Goal: Information Seeking & Learning: Find specific fact

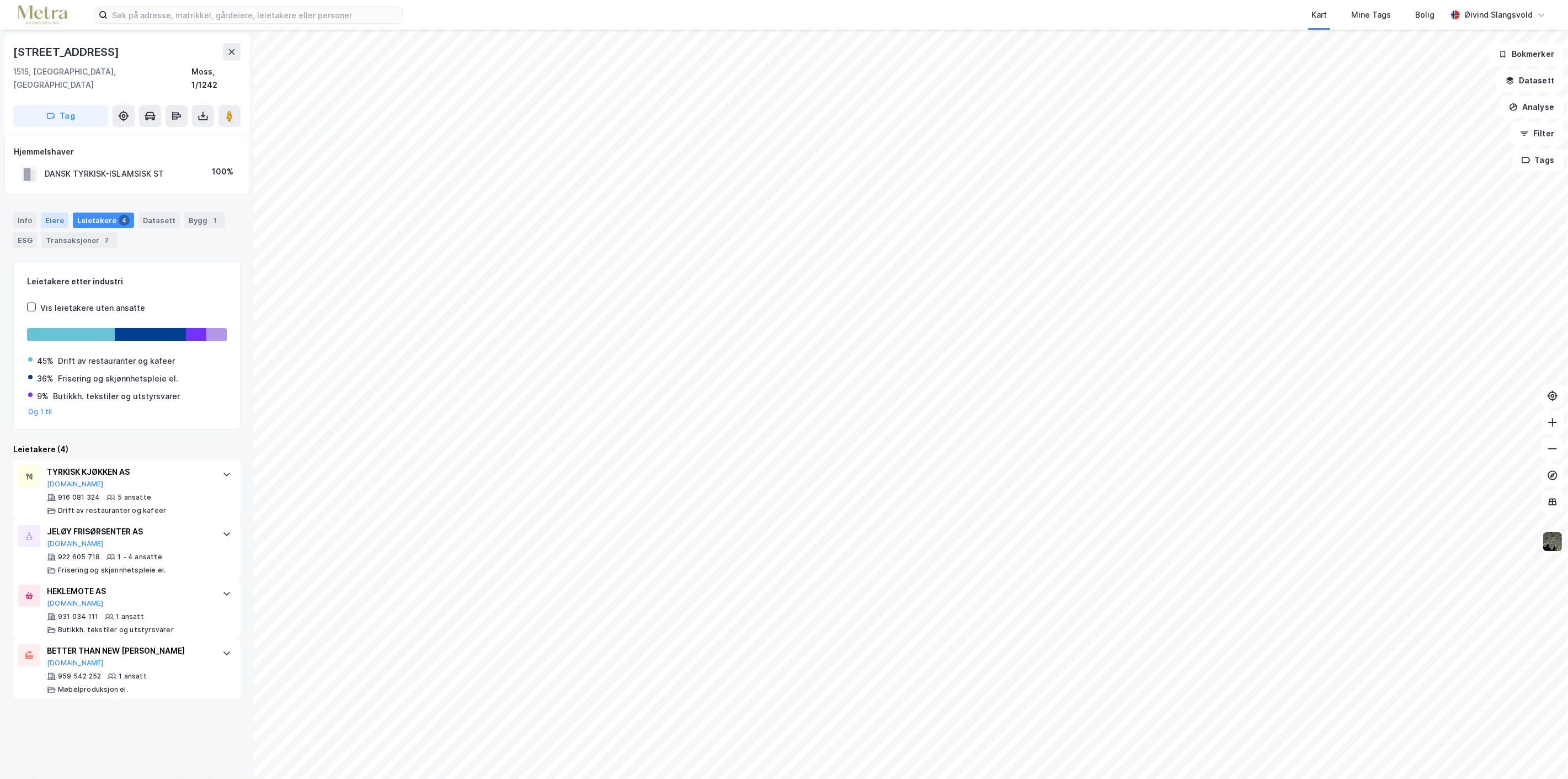
click at [56, 213] on div "Eiere" at bounding box center [54, 220] width 27 height 15
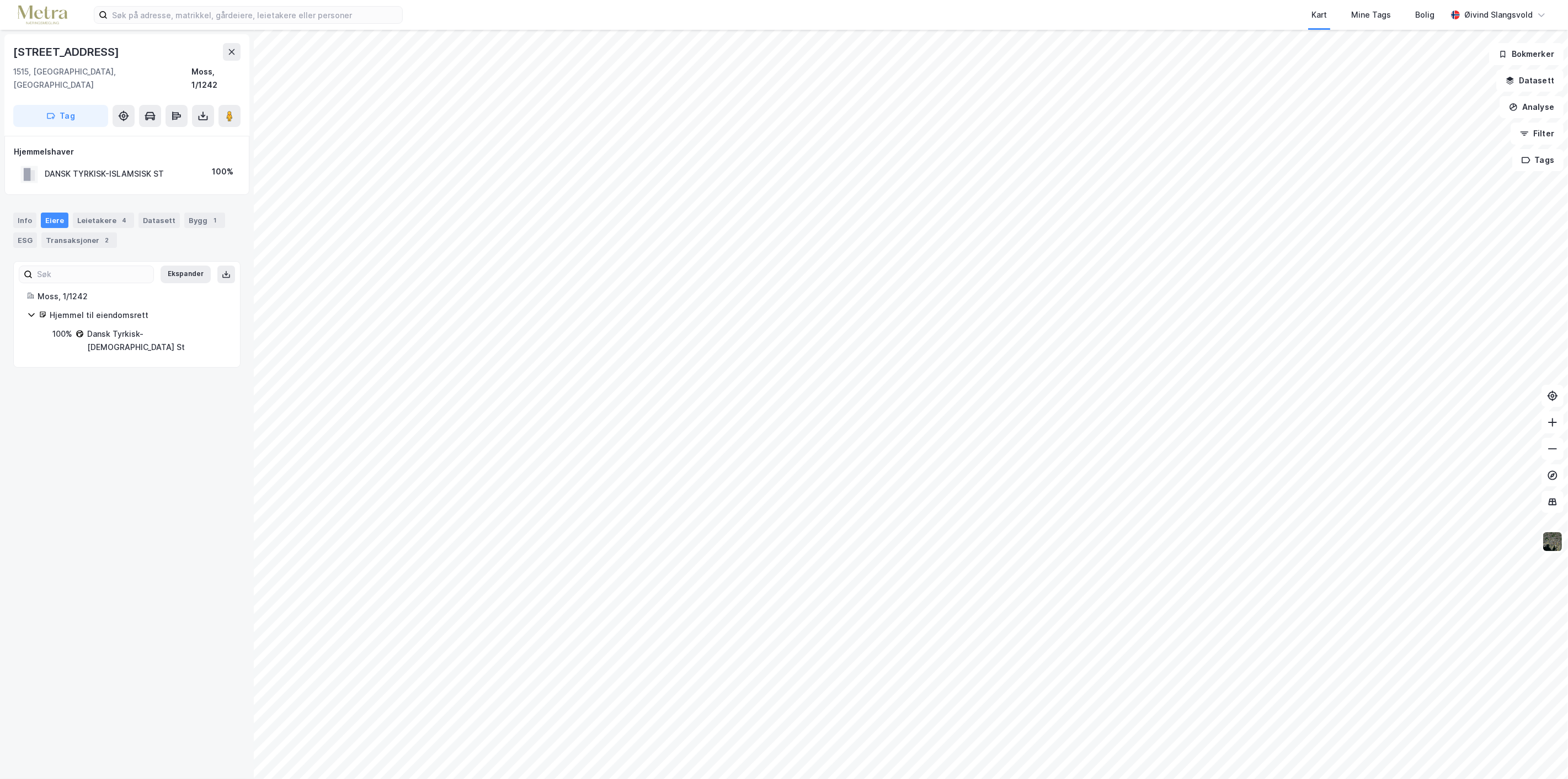
click at [73, 167] on div "DANSK TYRKISK-ISLAMSISK ST" at bounding box center [104, 174] width 119 height 13
click at [130, 327] on div "Dansk Tyrkisk-[DEMOGRAPHIC_DATA] St" at bounding box center [156, 340] width 139 height 27
click at [21, 213] on div "Info" at bounding box center [25, 220] width 23 height 15
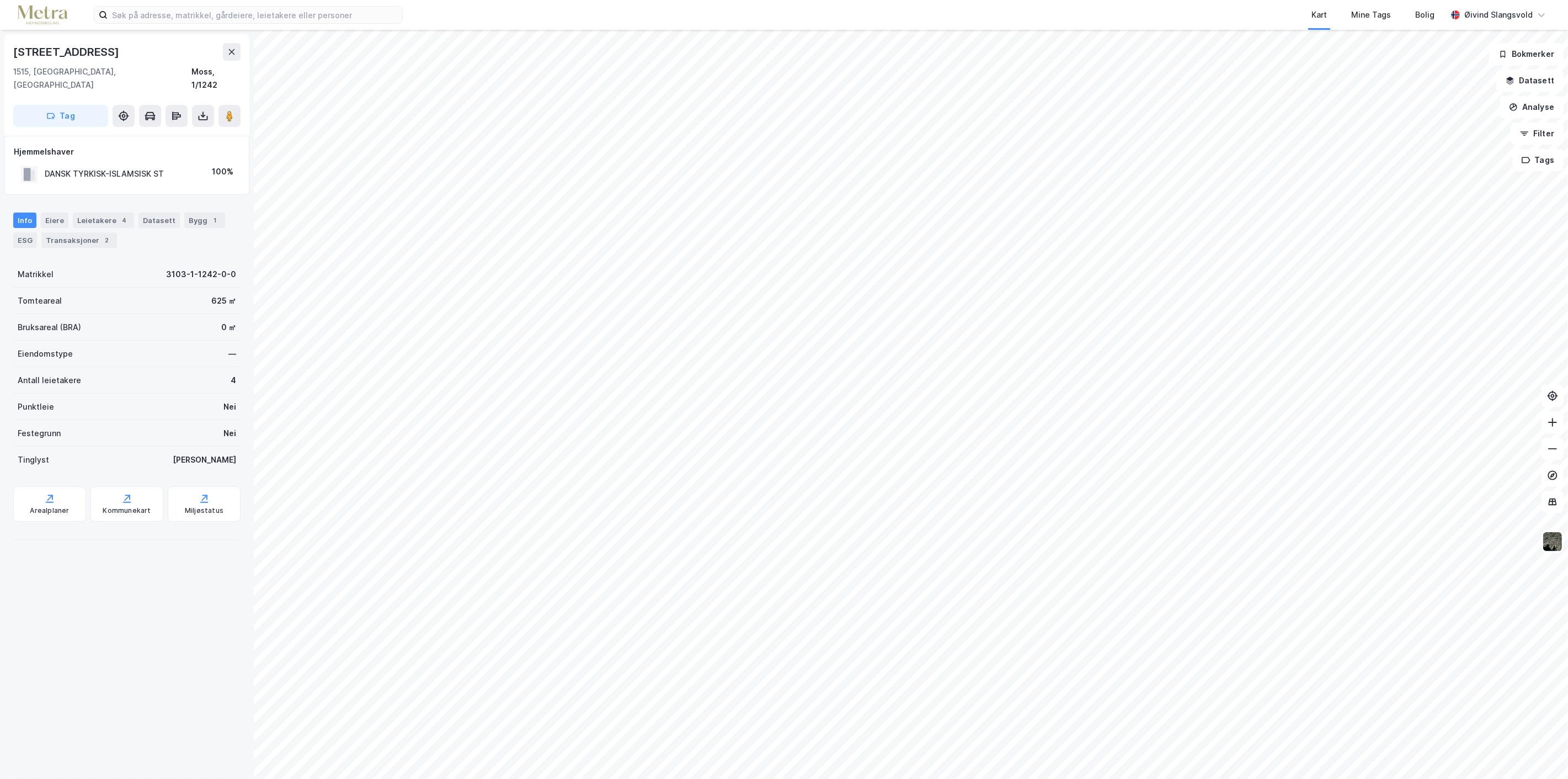
click at [30, 170] on rect at bounding box center [31, 175] width 7 height 10
click at [85, 167] on div "DANSK TYRKISK-ISLAMSISK ST" at bounding box center [104, 174] width 119 height 13
click at [111, 213] on div "Leietakere 4" at bounding box center [103, 220] width 61 height 15
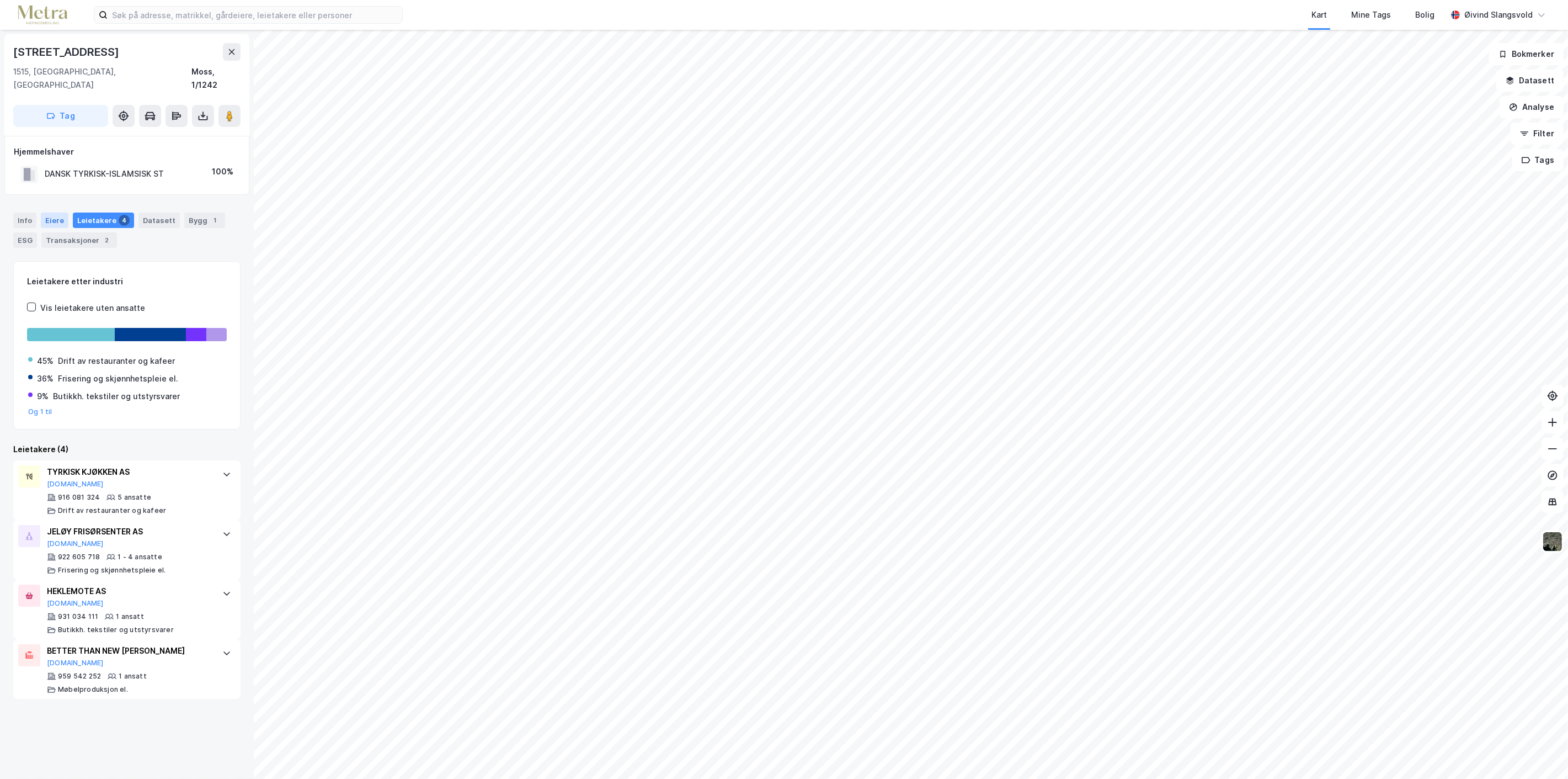
click at [57, 213] on div "Eiere" at bounding box center [54, 220] width 27 height 15
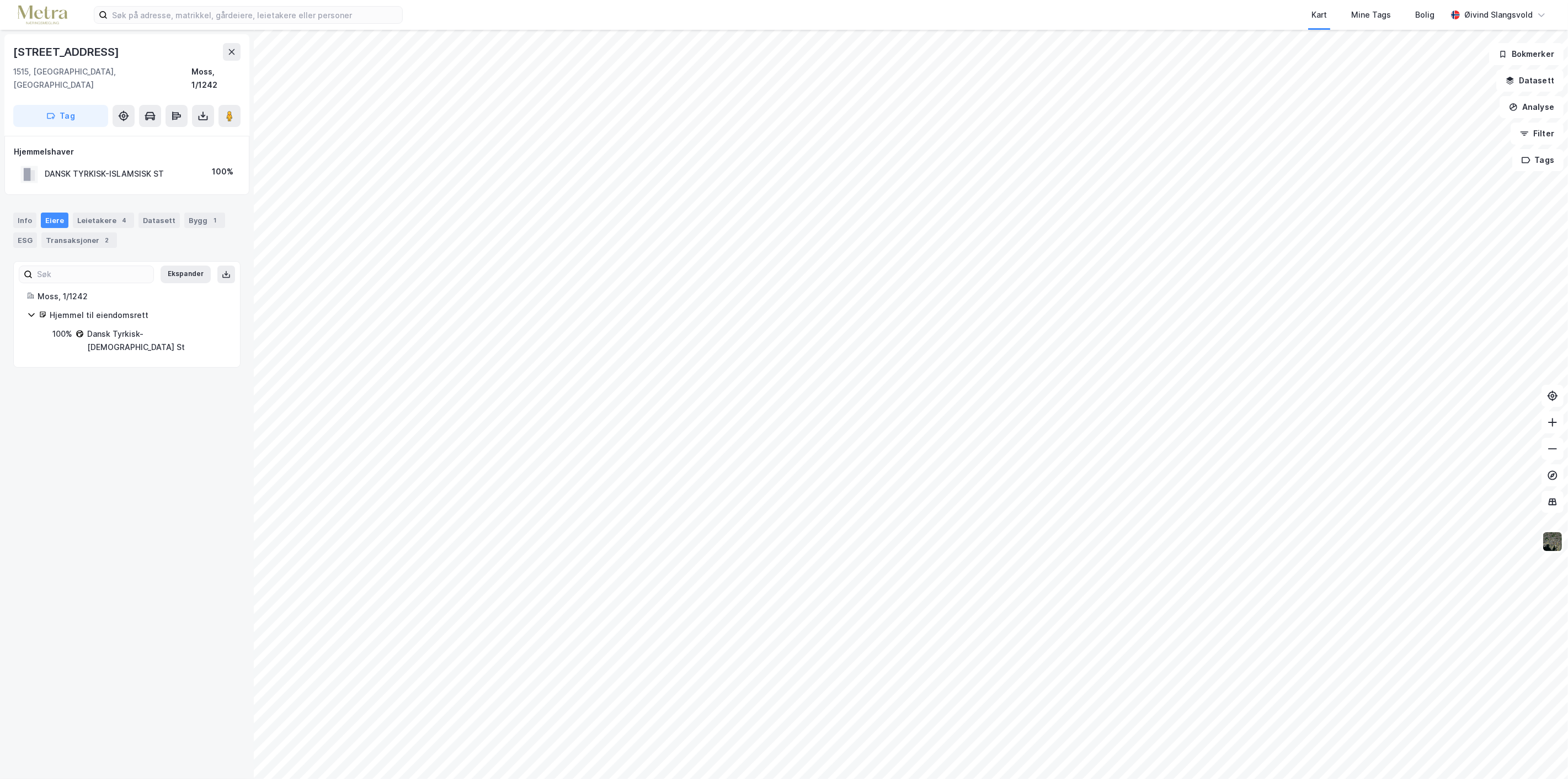
click at [79, 331] on icon at bounding box center [79, 333] width 5 height 5
click at [378, 18] on input at bounding box center [255, 15] width 295 height 16
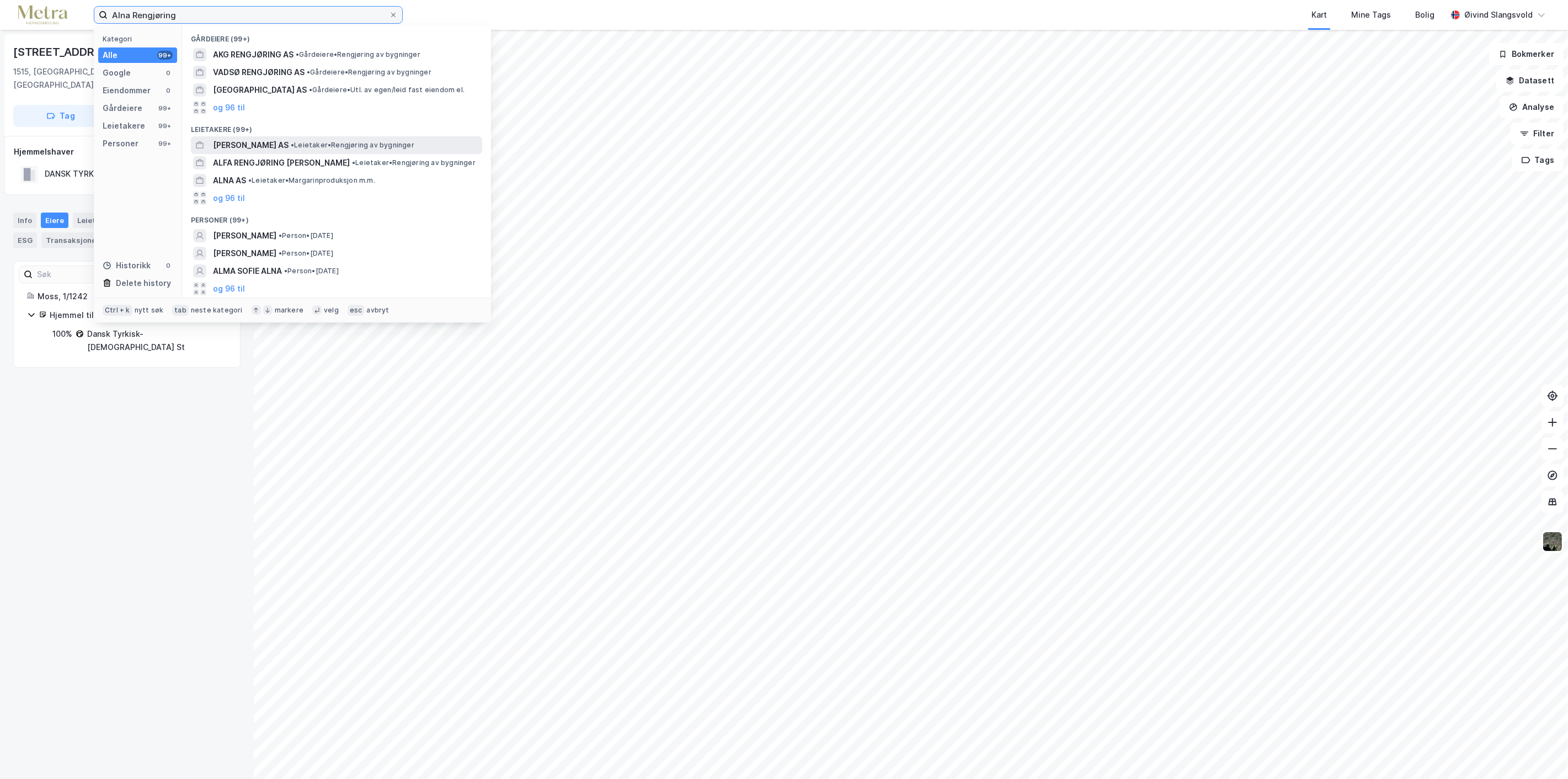
type input "Alna Rengjøring"
click at [279, 144] on span "[PERSON_NAME] AS" at bounding box center [251, 146] width 75 height 13
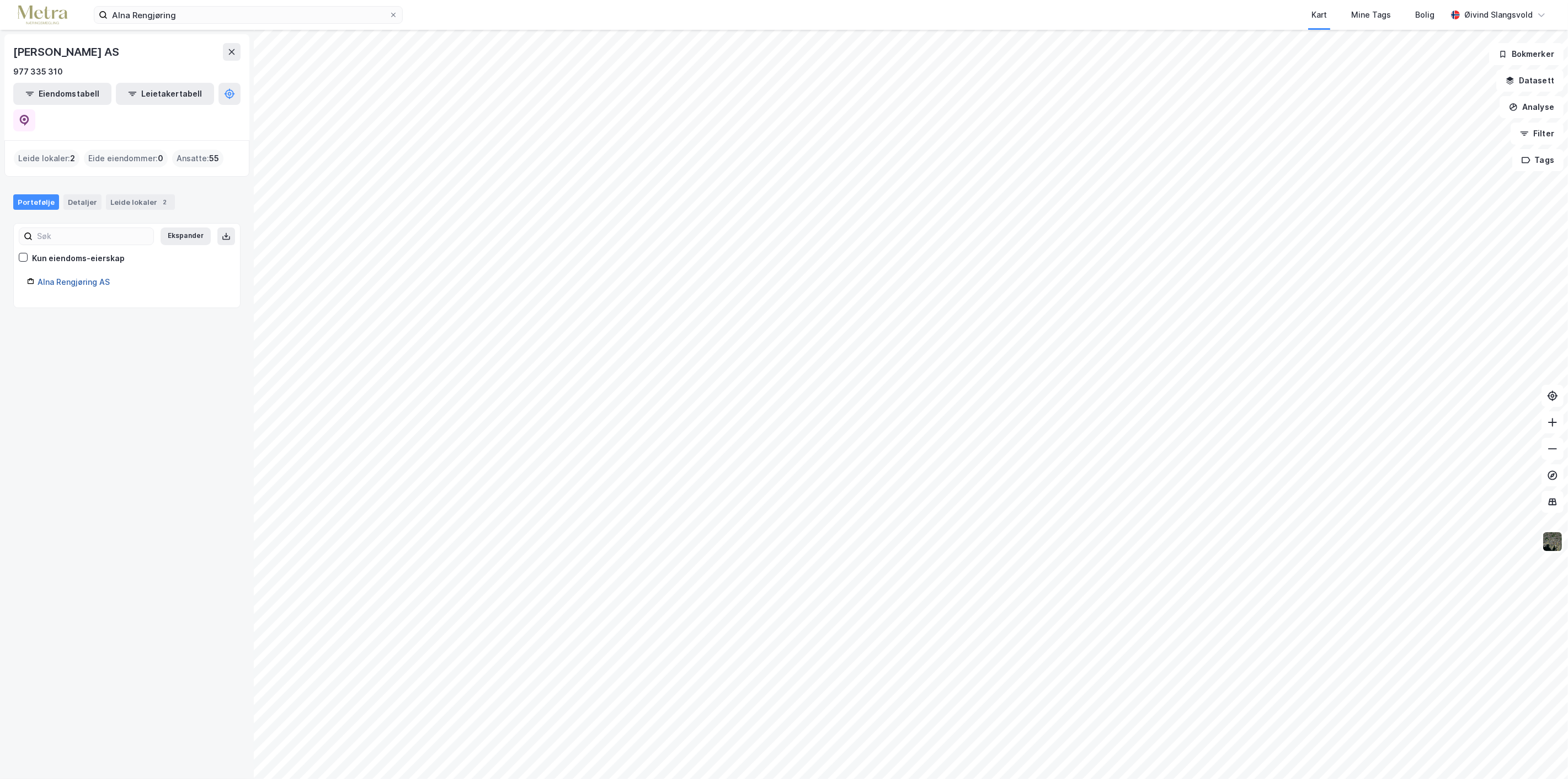
click at [78, 277] on link "Alna Rengjøring AS" at bounding box center [74, 281] width 72 height 9
click at [30, 115] on icon at bounding box center [24, 121] width 11 height 11
